Goal: Task Accomplishment & Management: Manage account settings

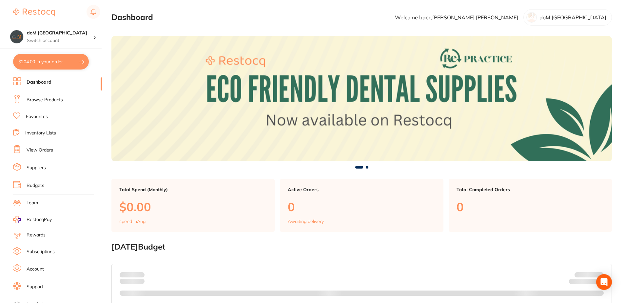
click at [37, 63] on button "$204.00 in your order" at bounding box center [51, 62] width 76 height 16
checkbox input "true"
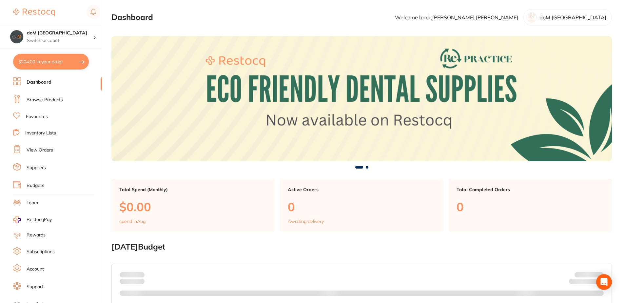
checkbox input "true"
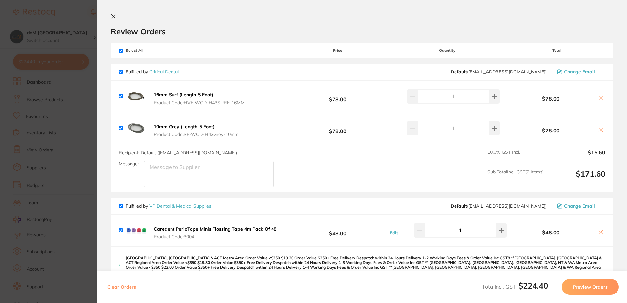
click at [601, 99] on icon at bounding box center [600, 97] width 5 height 5
checkbox input "false"
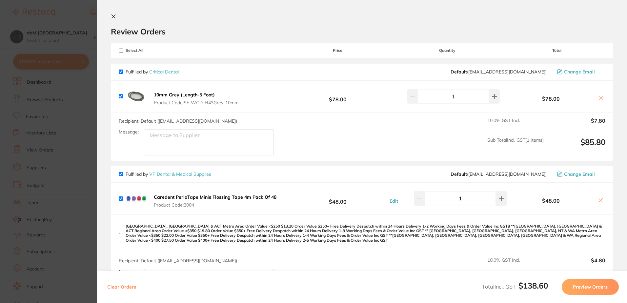
click at [601, 99] on icon at bounding box center [600, 97] width 5 height 5
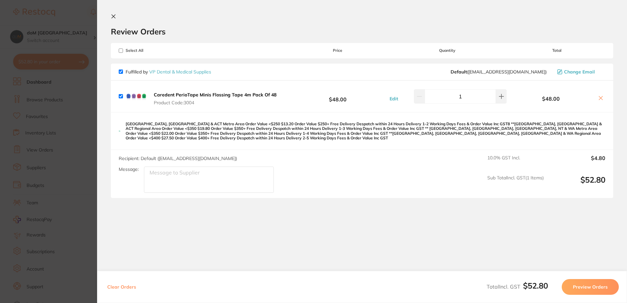
click at [600, 97] on icon at bounding box center [600, 97] width 5 height 5
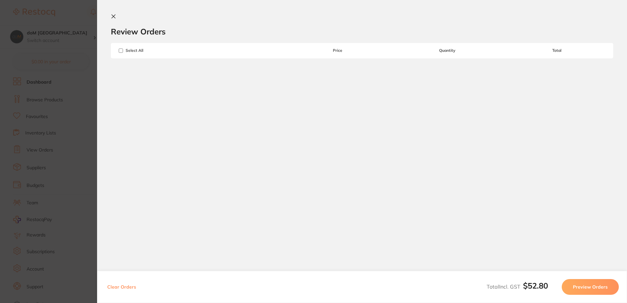
click at [112, 14] on icon at bounding box center [113, 16] width 5 height 5
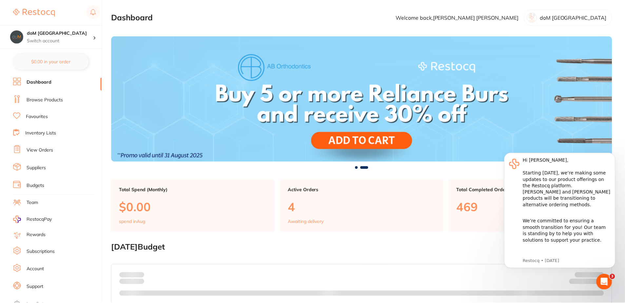
scroll to position [66, 0]
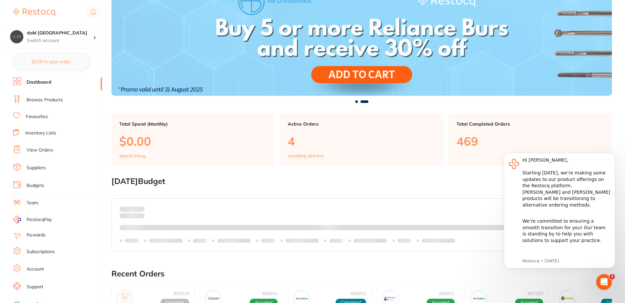
click at [32, 150] on link "View Orders" at bounding box center [40, 150] width 27 height 7
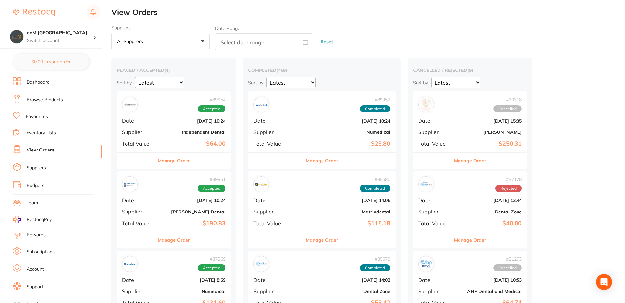
click at [166, 136] on div "# 89954 Accepted Date [DATE] 10:24 Supplier Independent Dental Total Value $64.…" at bounding box center [174, 121] width 114 height 61
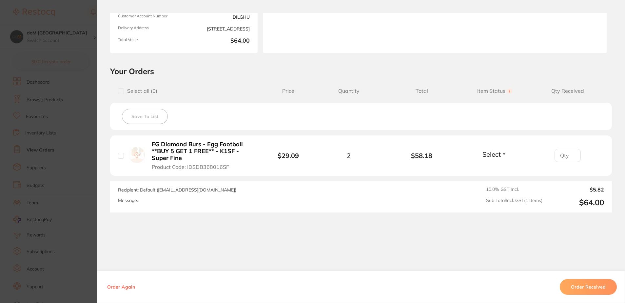
scroll to position [102, 0]
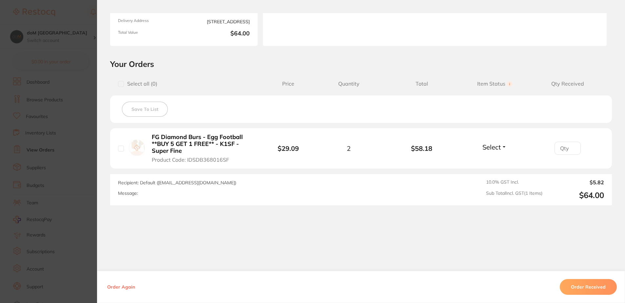
click at [578, 288] on button "Order Received" at bounding box center [588, 287] width 57 height 16
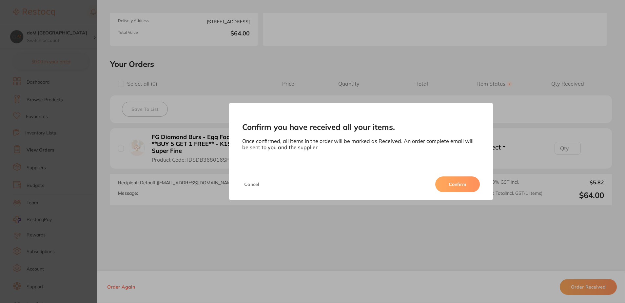
scroll to position [0, 0]
click at [459, 192] on button "Confirm" at bounding box center [457, 184] width 45 height 16
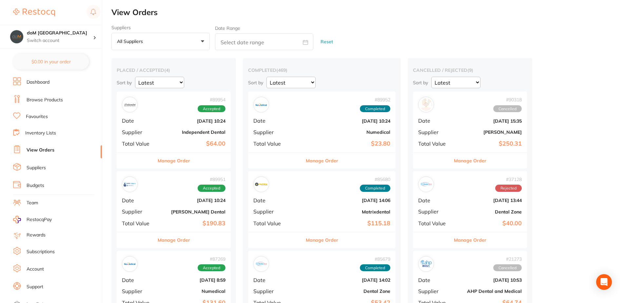
click at [158, 127] on div "# 89954 Accepted Date [DATE] 10:24 Supplier Independent Dental Total Value $64.…" at bounding box center [174, 121] width 114 height 61
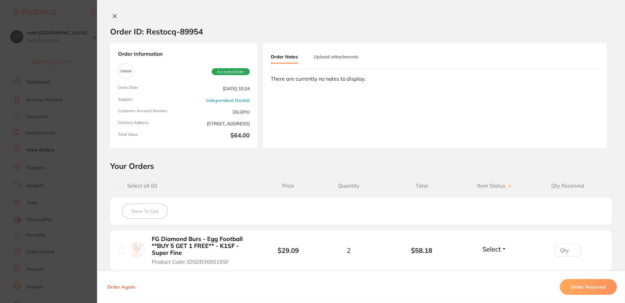
click at [577, 288] on button "Order Received" at bounding box center [588, 287] width 57 height 16
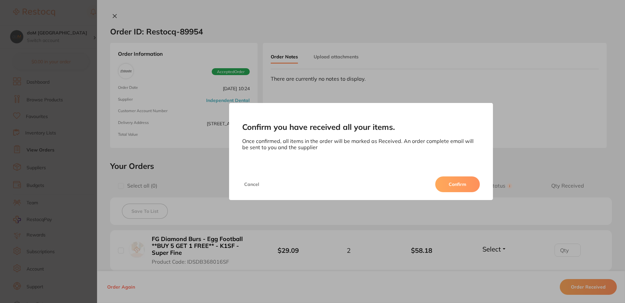
click at [455, 180] on button "Confirm" at bounding box center [457, 184] width 45 height 16
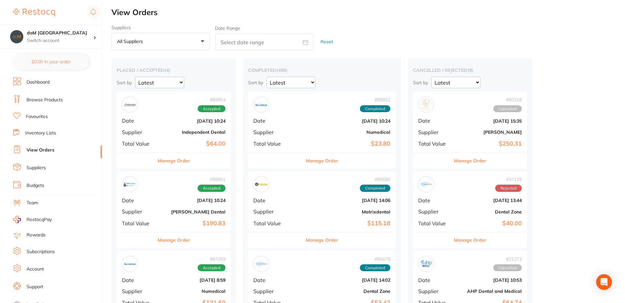
click at [173, 121] on b "[DATE] 10:24" at bounding box center [193, 120] width 66 height 5
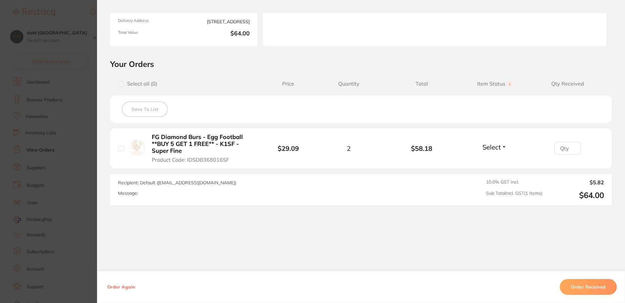
click at [489, 148] on span "Select" at bounding box center [492, 147] width 18 height 8
click at [492, 163] on span "Received" at bounding box center [494, 161] width 17 height 5
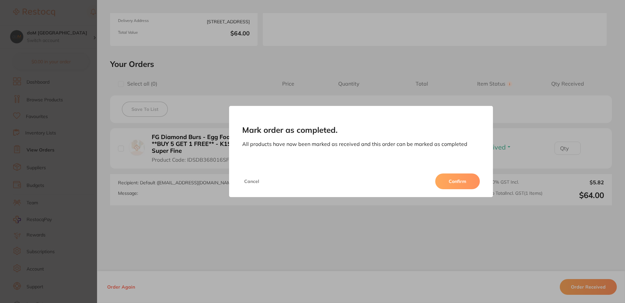
click at [449, 181] on button "Confirm" at bounding box center [457, 181] width 45 height 16
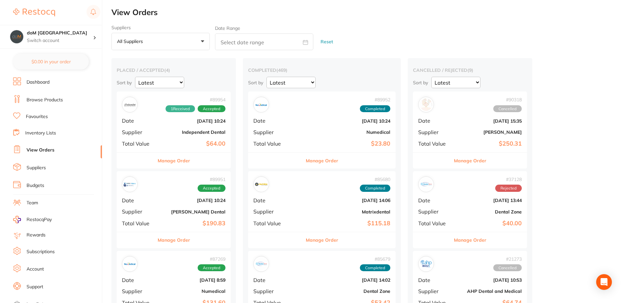
click at [166, 145] on b "$64.00" at bounding box center [193, 143] width 66 height 7
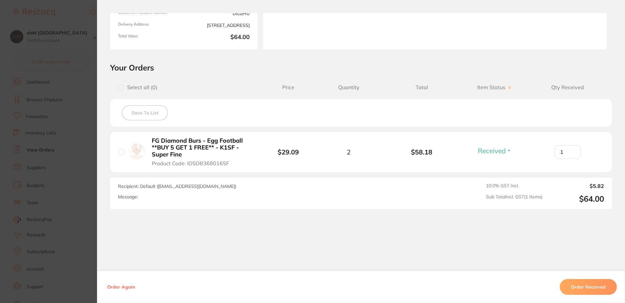
click at [572, 150] on input "1" at bounding box center [568, 151] width 26 height 13
type input "2"
click at [572, 150] on input "2" at bounding box center [568, 151] width 26 height 13
click at [575, 287] on button "Order Received" at bounding box center [588, 287] width 57 height 16
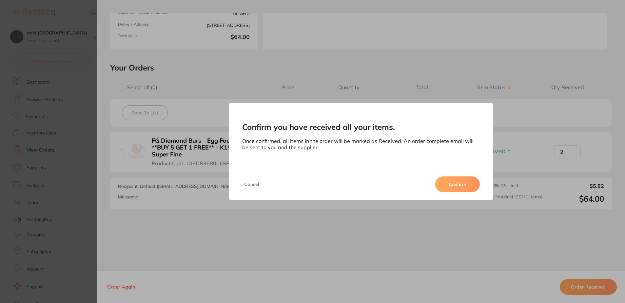
click at [457, 186] on button "Confirm" at bounding box center [457, 184] width 45 height 16
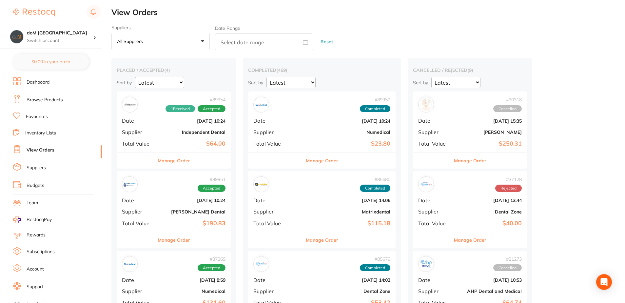
click at [157, 136] on div "# 89954 1 Received Accepted Date [DATE] 10:24 Supplier Independent Dental Total…" at bounding box center [174, 121] width 114 height 61
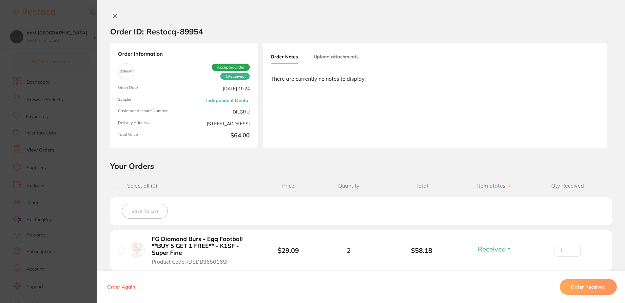
type input "2"
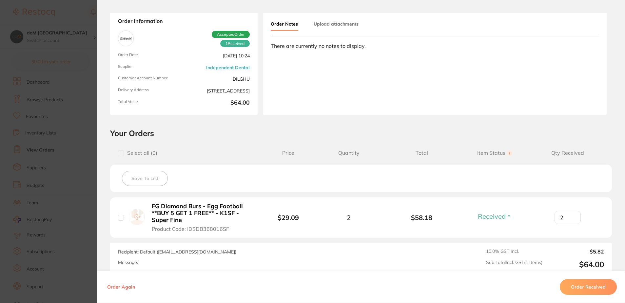
click at [119, 219] on input "checkbox" at bounding box center [121, 218] width 6 height 6
checkbox input "true"
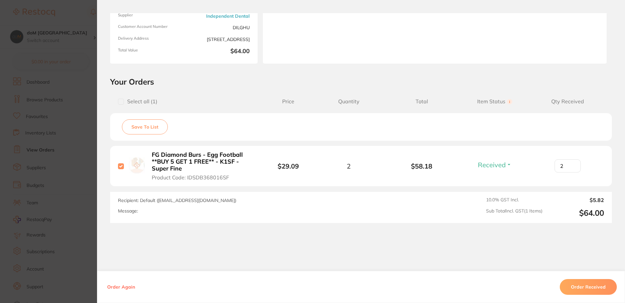
scroll to position [102, 0]
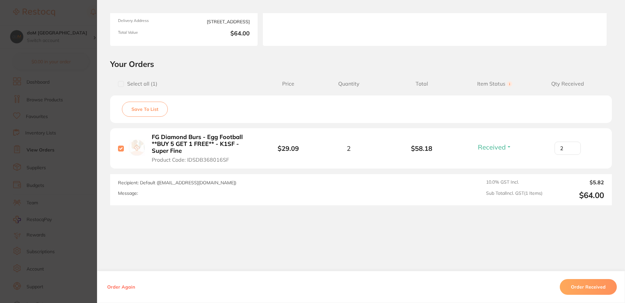
click at [582, 287] on button "Order Received" at bounding box center [588, 287] width 57 height 16
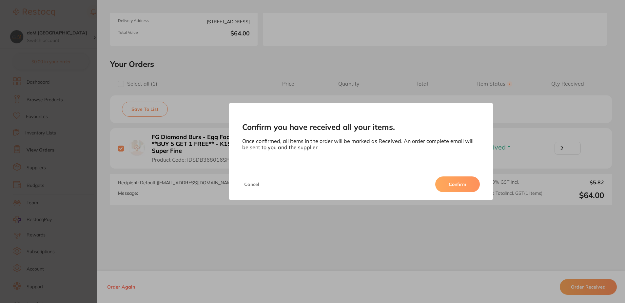
click at [450, 182] on button "Confirm" at bounding box center [457, 184] width 45 height 16
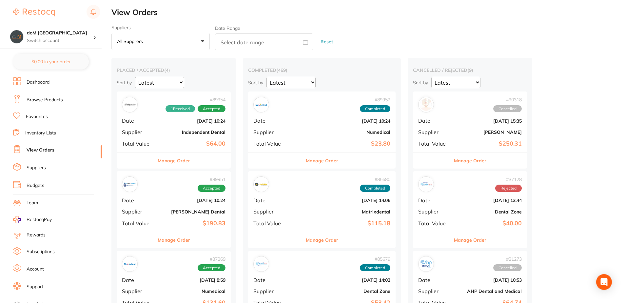
click at [153, 210] on span "Supplier" at bounding box center [138, 211] width 33 height 6
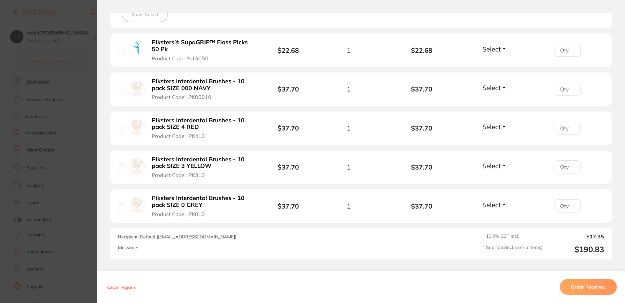
click at [577, 288] on button "Order Received" at bounding box center [588, 287] width 57 height 16
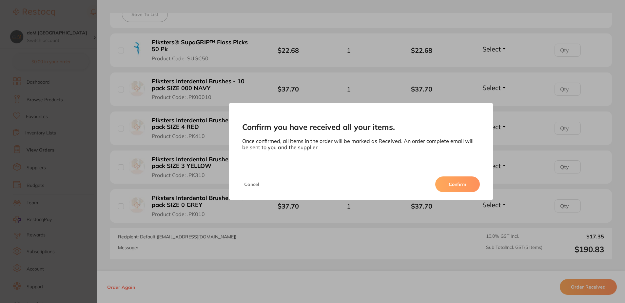
click at [459, 183] on button "Confirm" at bounding box center [457, 184] width 45 height 16
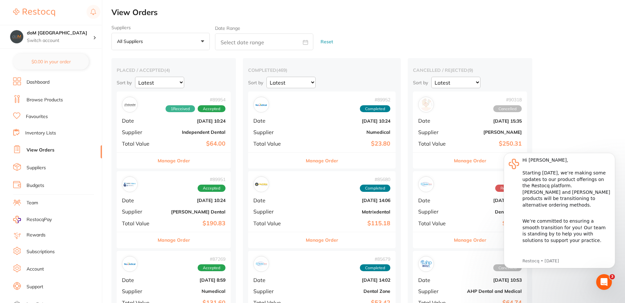
click at [159, 192] on div "# 89951 Accepted Date [DATE] 10:24 Supplier [PERSON_NAME] Dental Total Value $1…" at bounding box center [174, 201] width 114 height 61
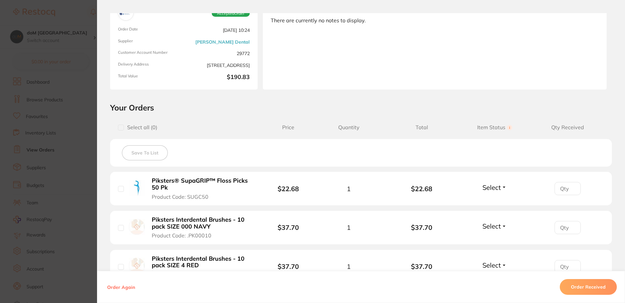
scroll to position [164, 0]
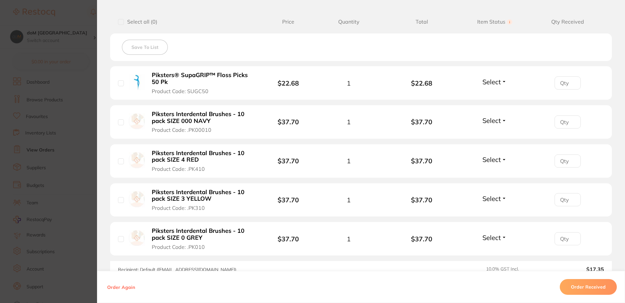
click at [119, 84] on input "checkbox" at bounding box center [121, 83] width 6 height 6
checkbox input "true"
click at [118, 125] on div "Piksters Interdental Brushes - 10 pack SIZE 000 NAVY Product Code: .PK00010" at bounding box center [191, 121] width 146 height 23
click at [118, 124] on input "checkbox" at bounding box center [121, 122] width 6 height 6
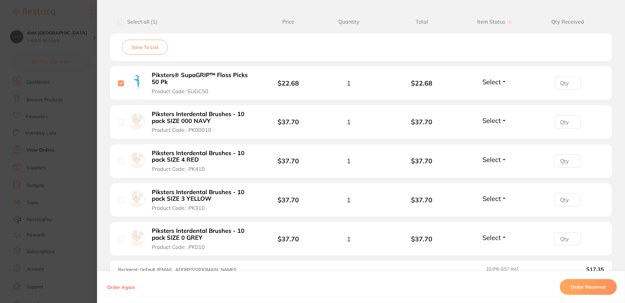
checkbox input "true"
click at [118, 83] on input "checkbox" at bounding box center [121, 83] width 6 height 6
checkbox input "false"
click at [119, 122] on input "checkbox" at bounding box center [121, 122] width 6 height 6
checkbox input "false"
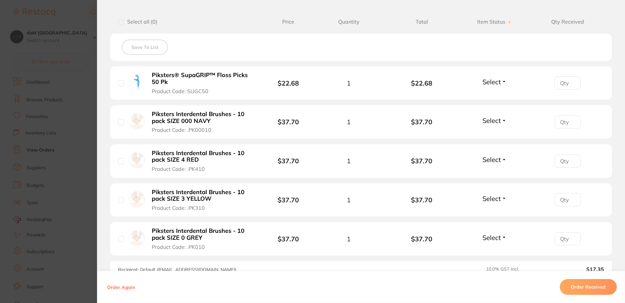
click at [487, 87] on div "Select Received Back Order" at bounding box center [495, 83] width 28 height 11
click at [489, 85] on span "Select" at bounding box center [492, 82] width 18 height 8
click at [493, 93] on span "Received" at bounding box center [494, 95] width 17 height 5
click at [495, 119] on span "Select" at bounding box center [492, 120] width 18 height 8
click at [501, 134] on span "Received" at bounding box center [494, 134] width 17 height 5
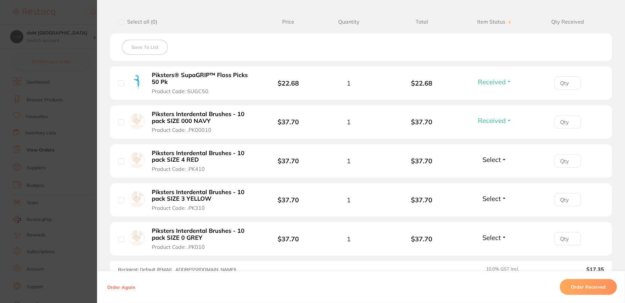
click at [501, 161] on button "Select" at bounding box center [495, 159] width 28 height 8
click at [502, 175] on ul "Received Back Order" at bounding box center [494, 178] width 25 height 25
click at [500, 177] on button "Received" at bounding box center [494, 174] width 17 height 10
click at [500, 192] on li "Piksters Interdental Brushes - 10 pack SIZE 3 YELLOW Product Code: .PK310 $37.7…" at bounding box center [361, 200] width 502 height 34
click at [500, 199] on button "Select" at bounding box center [495, 198] width 28 height 8
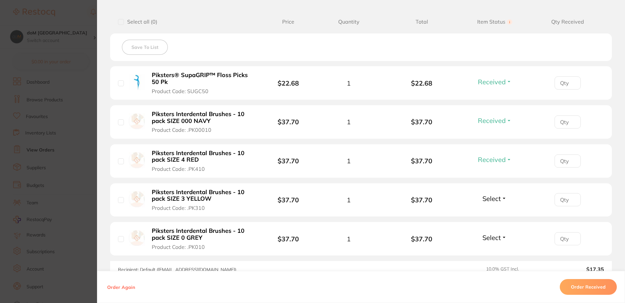
click at [498, 201] on span "Select" at bounding box center [492, 198] width 18 height 8
click at [496, 217] on button "Received" at bounding box center [494, 213] width 17 height 10
click at [494, 233] on span "Select" at bounding box center [492, 237] width 18 height 8
click at [494, 237] on span "Select" at bounding box center [492, 237] width 18 height 8
click at [493, 237] on span "Select" at bounding box center [492, 237] width 18 height 8
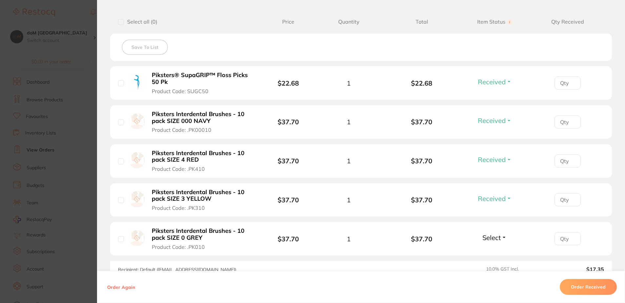
click at [494, 231] on span "Received" at bounding box center [494, 231] width 17 height 0
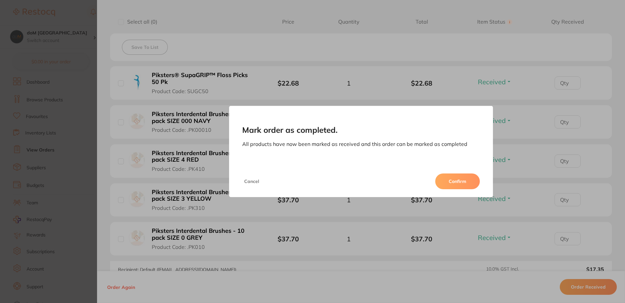
click at [455, 182] on button "Confirm" at bounding box center [457, 181] width 45 height 16
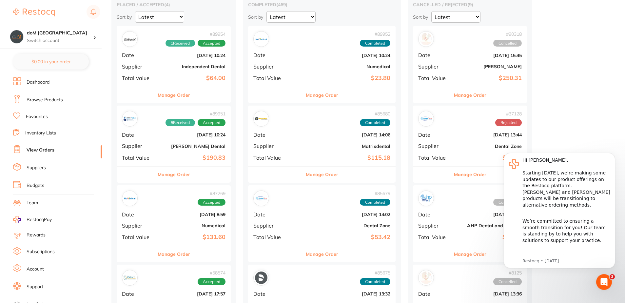
click at [177, 211] on div "# 87269 Accepted Date [DATE] 8:59 Supplier Numedical Total Value $131.60" at bounding box center [174, 215] width 114 height 61
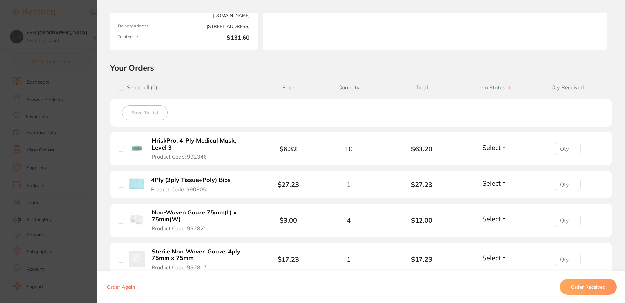
click at [500, 147] on button "Select" at bounding box center [495, 147] width 28 height 8
click at [500, 163] on span "Received" at bounding box center [494, 161] width 17 height 5
click at [500, 182] on button "Select" at bounding box center [495, 183] width 28 height 8
click at [497, 195] on span "Received" at bounding box center [494, 197] width 17 height 5
click at [497, 218] on span "Select" at bounding box center [492, 219] width 18 height 8
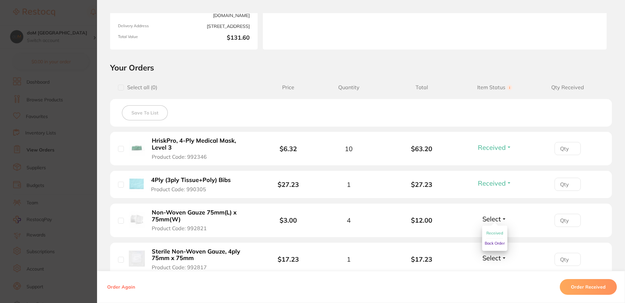
click at [495, 232] on span "Received" at bounding box center [494, 232] width 17 height 5
click at [493, 261] on span "Select" at bounding box center [492, 258] width 18 height 8
click at [497, 268] on li "Sterile Non-Woven Gauze, 4ply 75mm x 75mm Product Code: 992817 $17.23 1 $17.23 …" at bounding box center [361, 260] width 502 height 34
click at [492, 258] on span "Select" at bounding box center [492, 258] width 18 height 8
click at [492, 272] on span "Received" at bounding box center [494, 271] width 17 height 5
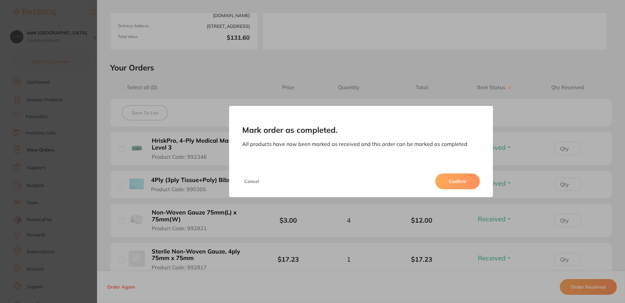
scroll to position [262, 0]
click at [464, 179] on button "Confirm" at bounding box center [457, 181] width 45 height 16
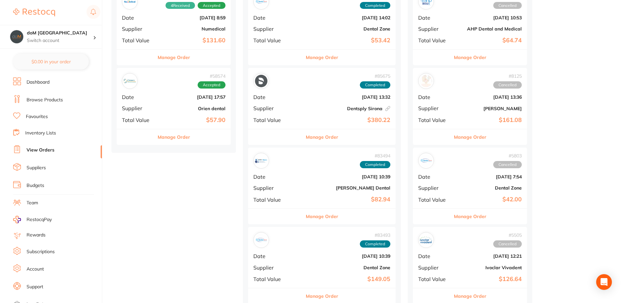
click at [167, 100] on b "[DATE] 17:57" at bounding box center [193, 96] width 66 height 5
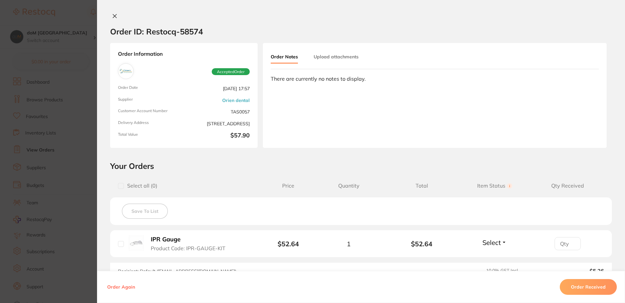
click at [113, 16] on icon at bounding box center [115, 16] width 4 height 4
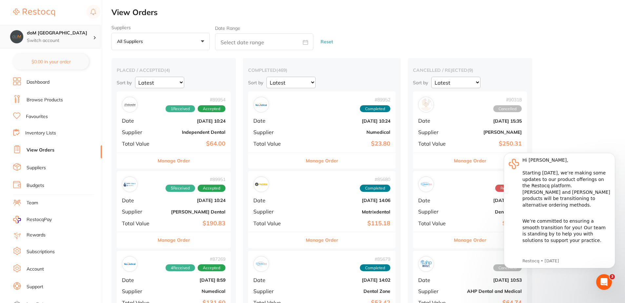
click at [30, 32] on h4 "doM [GEOGRAPHIC_DATA]" at bounding box center [60, 33] width 66 height 7
click at [31, 82] on link "Dashboard" at bounding box center [38, 82] width 23 height 7
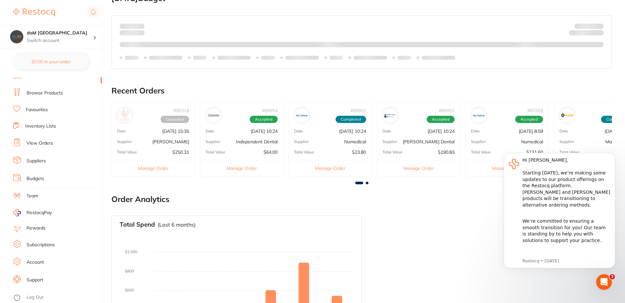
scroll to position [315, 0]
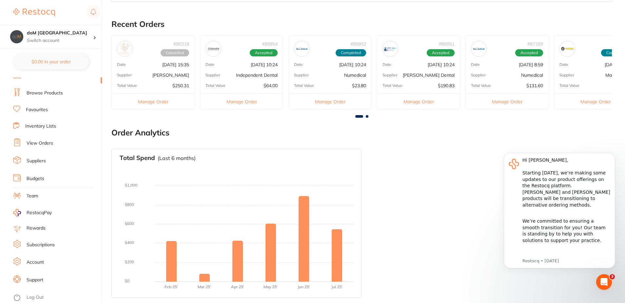
click at [33, 281] on link "Support" at bounding box center [35, 280] width 17 height 7
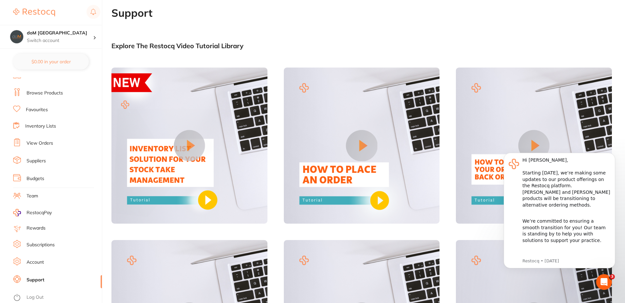
click at [40, 262] on link "Account" at bounding box center [35, 262] width 17 height 7
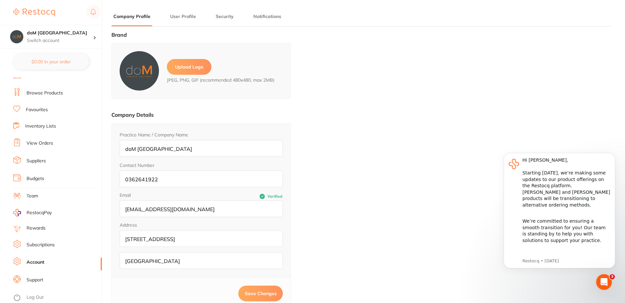
type input "[PERSON_NAME]"
type input "0362641922"
type input "[EMAIL_ADDRESS][DOMAIN_NAME]"
click at [191, 15] on button "User Profile" at bounding box center [183, 16] width 30 height 6
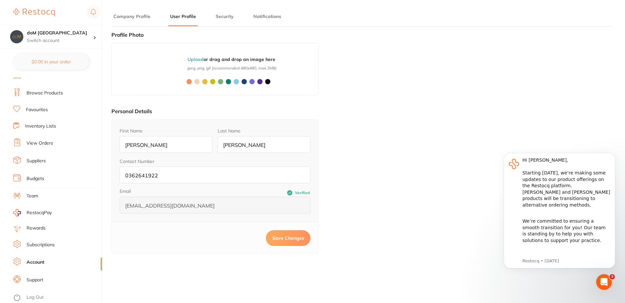
click at [38, 245] on link "Subscriptions" at bounding box center [41, 245] width 28 height 7
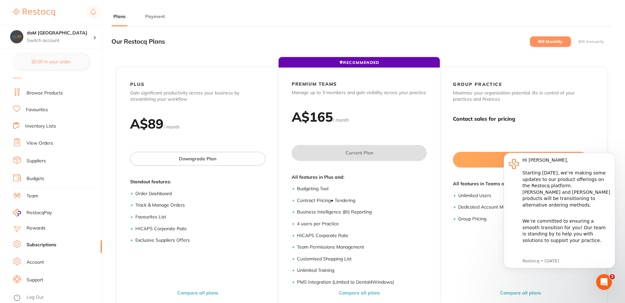
click at [153, 16] on button "Payment" at bounding box center [155, 16] width 24 height 6
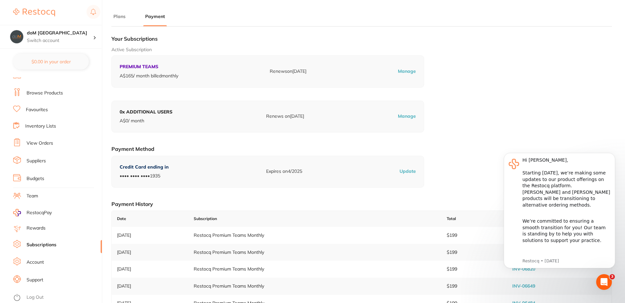
click at [118, 19] on button "Plans" at bounding box center [119, 16] width 16 height 6
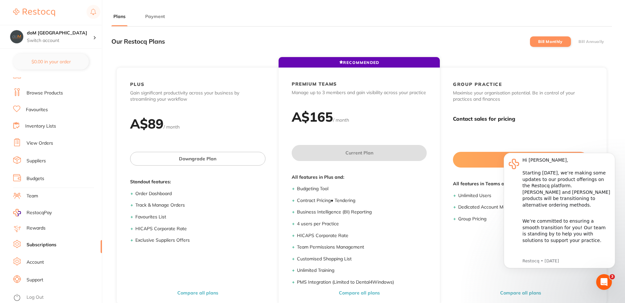
click at [151, 15] on button "Payment" at bounding box center [155, 16] width 24 height 6
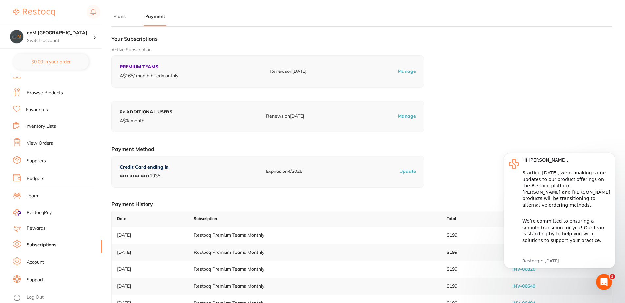
click at [405, 72] on p "Manage" at bounding box center [407, 71] width 18 height 7
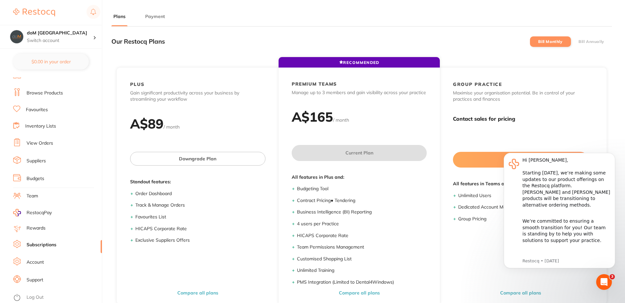
click at [148, 18] on button "Payment" at bounding box center [155, 16] width 24 height 6
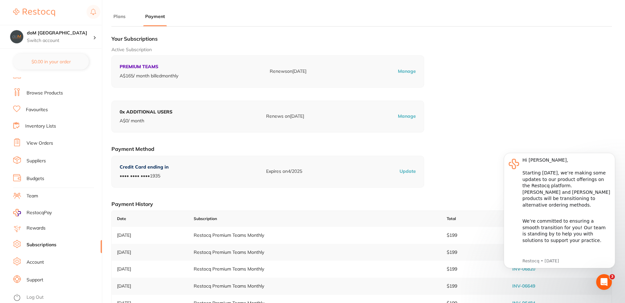
click at [403, 116] on p "Manage" at bounding box center [407, 116] width 18 height 7
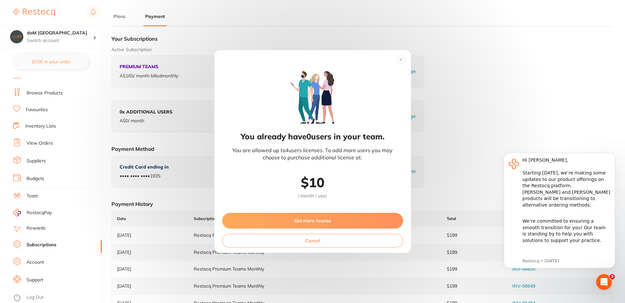
click at [400, 59] on circle at bounding box center [401, 60] width 8 height 8
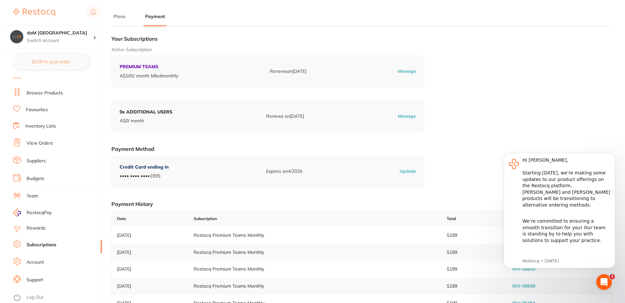
click at [35, 196] on link "Team" at bounding box center [32, 196] width 11 height 7
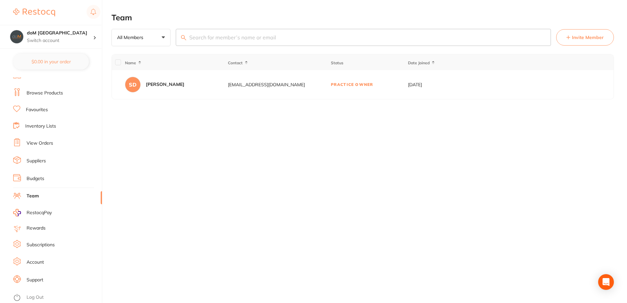
click at [36, 213] on span "RestocqPay" at bounding box center [39, 212] width 25 height 7
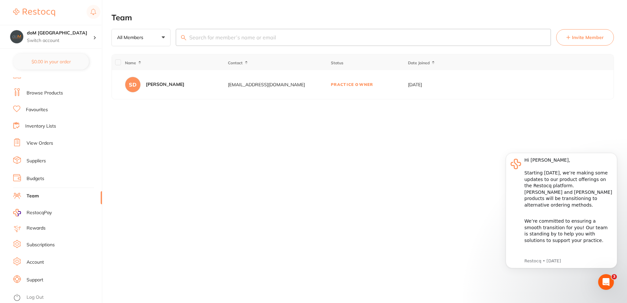
click at [31, 281] on link "Support" at bounding box center [35, 280] width 17 height 7
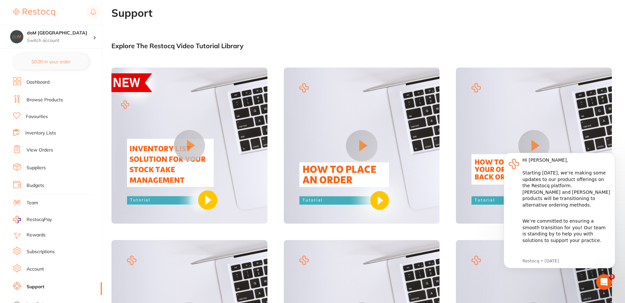
scroll to position [7, 0]
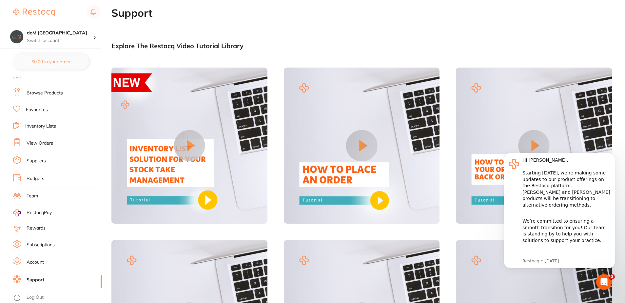
click at [40, 262] on link "Account" at bounding box center [35, 262] width 17 height 7
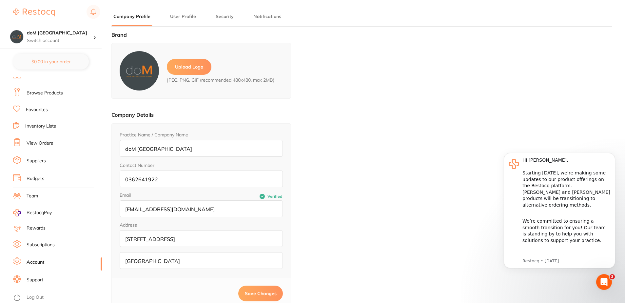
type input "[PERSON_NAME]"
type input "0362641922"
type input "[EMAIL_ADDRESS][DOMAIN_NAME]"
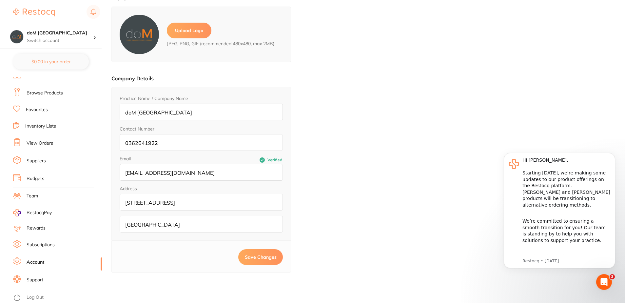
scroll to position [88, 0]
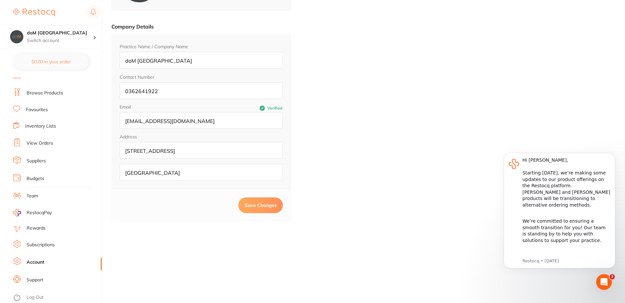
click at [32, 246] on link "Subscriptions" at bounding box center [41, 245] width 28 height 7
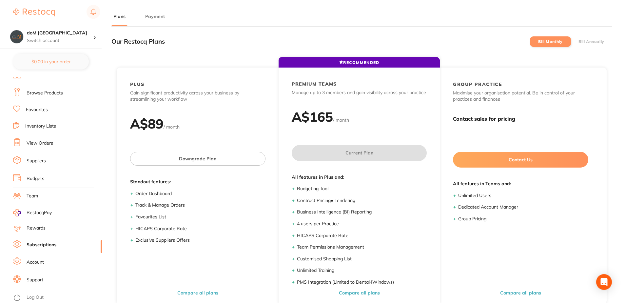
click at [160, 13] on button "Payment" at bounding box center [155, 16] width 24 height 6
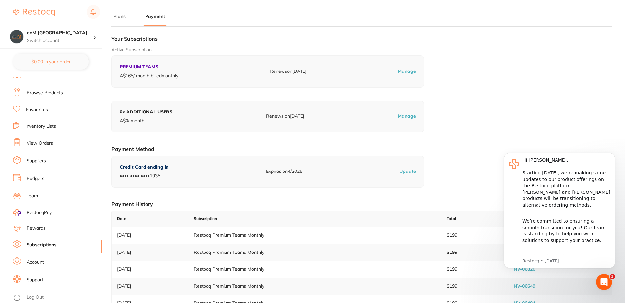
click at [410, 173] on p "Update" at bounding box center [408, 171] width 16 height 7
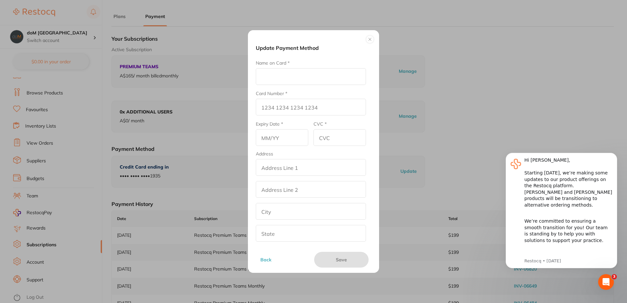
click at [264, 260] on button "Back" at bounding box center [283, 260] width 50 height 16
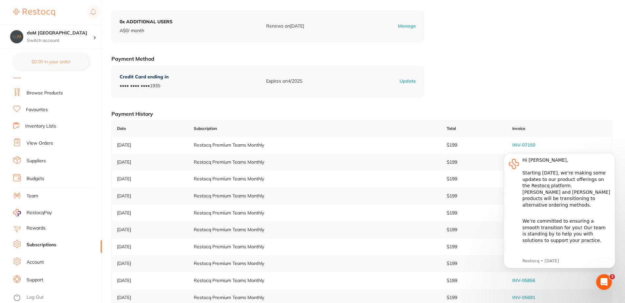
scroll to position [114, 0]
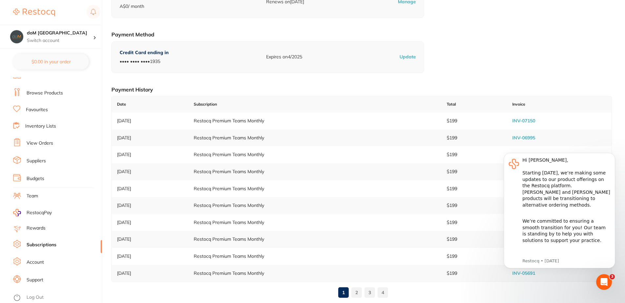
click at [32, 212] on span "RestocqPay" at bounding box center [39, 212] width 25 height 7
click at [93, 37] on div at bounding box center [97, 37] width 9 height 6
click at [71, 104] on ul "Dashboard Browse Products Favourites Inventory Lists View Orders Suppliers Budg…" at bounding box center [57, 183] width 89 height 226
click at [37, 262] on link "Account" at bounding box center [35, 262] width 17 height 7
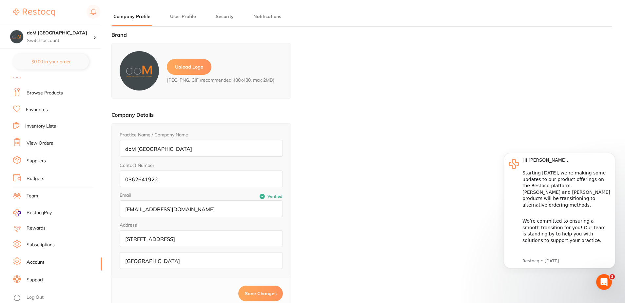
type input "[PERSON_NAME]"
type input "0362641922"
type input "[EMAIL_ADDRESS][DOMAIN_NAME]"
click at [37, 245] on link "Subscriptions" at bounding box center [41, 245] width 28 height 7
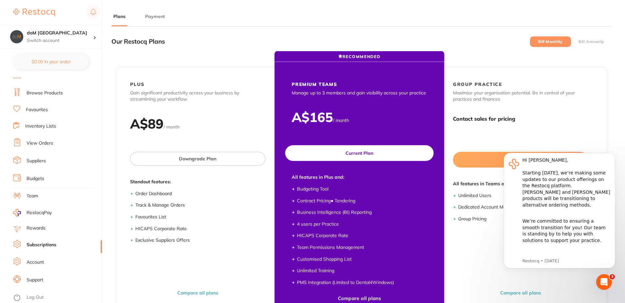
click at [360, 116] on div "A$ 165 / month" at bounding box center [360, 120] width 162 height 23
click at [328, 83] on h2 "PREMIUM TEAMS" at bounding box center [314, 84] width 45 height 6
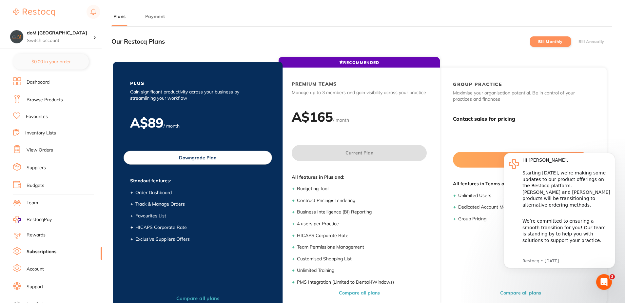
checkbox input "true"
